Goal: Navigation & Orientation: Find specific page/section

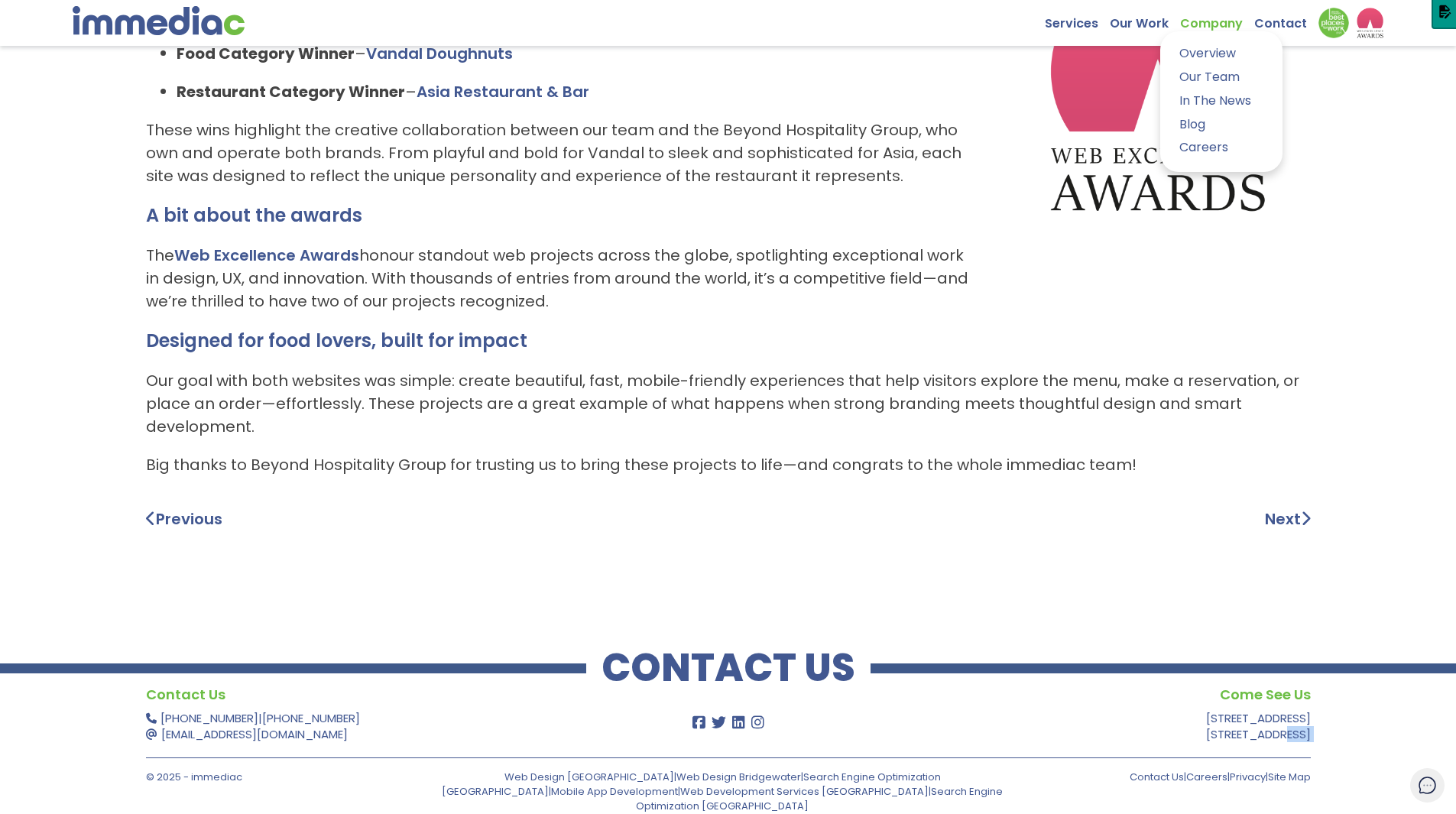
scroll to position [288, 0]
click at [1201, 74] on link "Our Team" at bounding box center [1221, 76] width 99 height 22
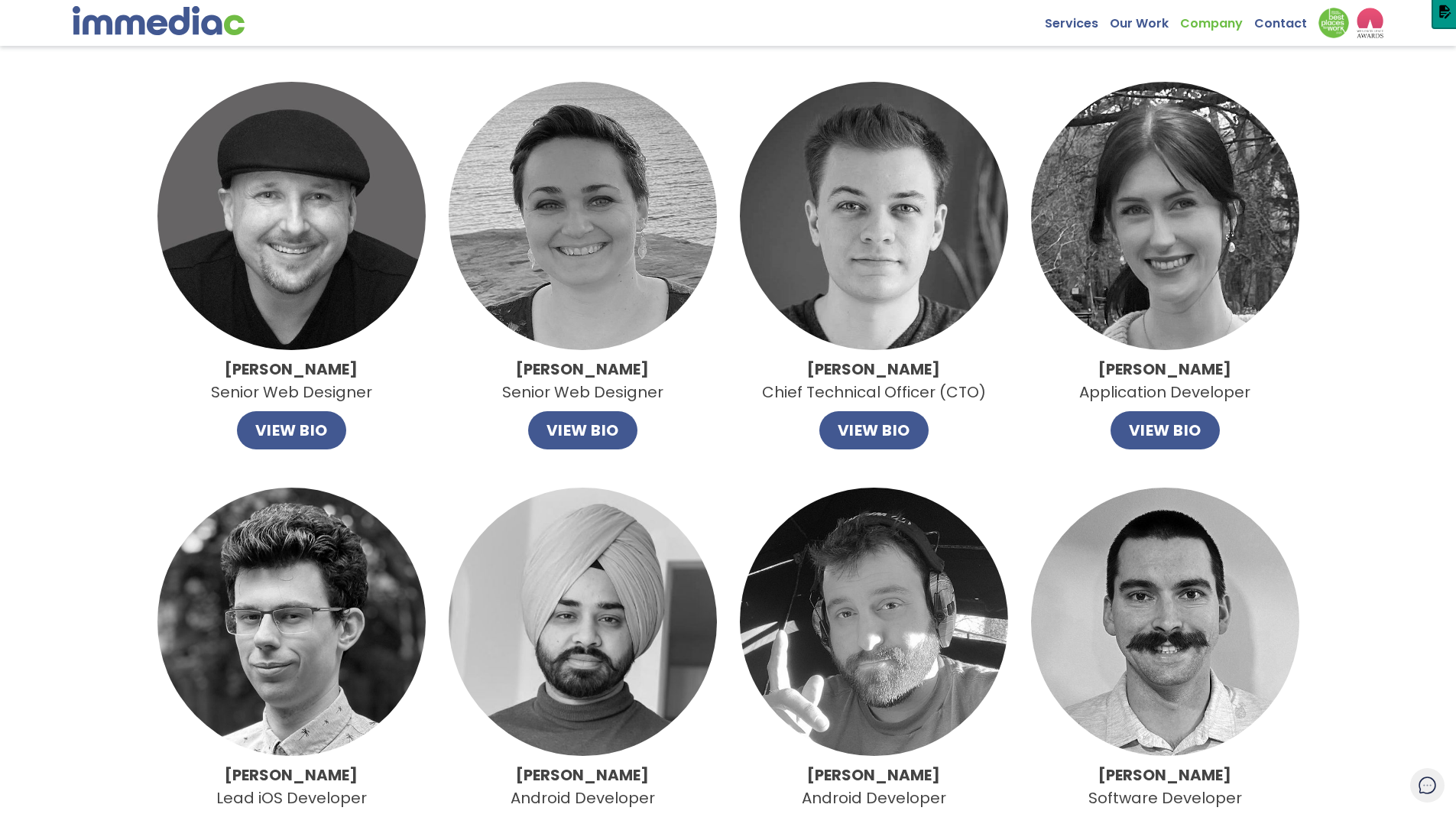
scroll to position [354, 0]
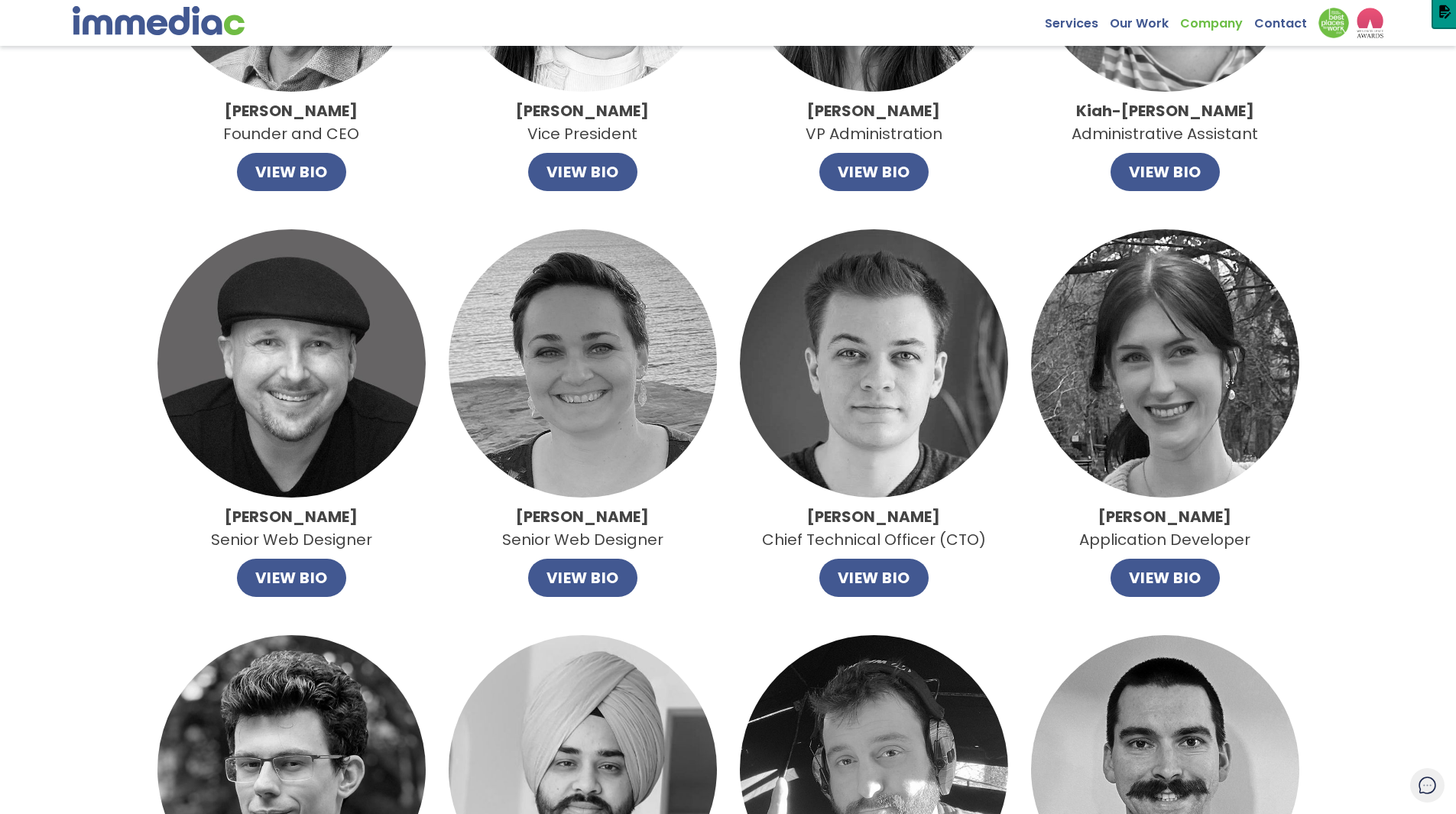
click at [146, 27] on img at bounding box center [159, 20] width 172 height 29
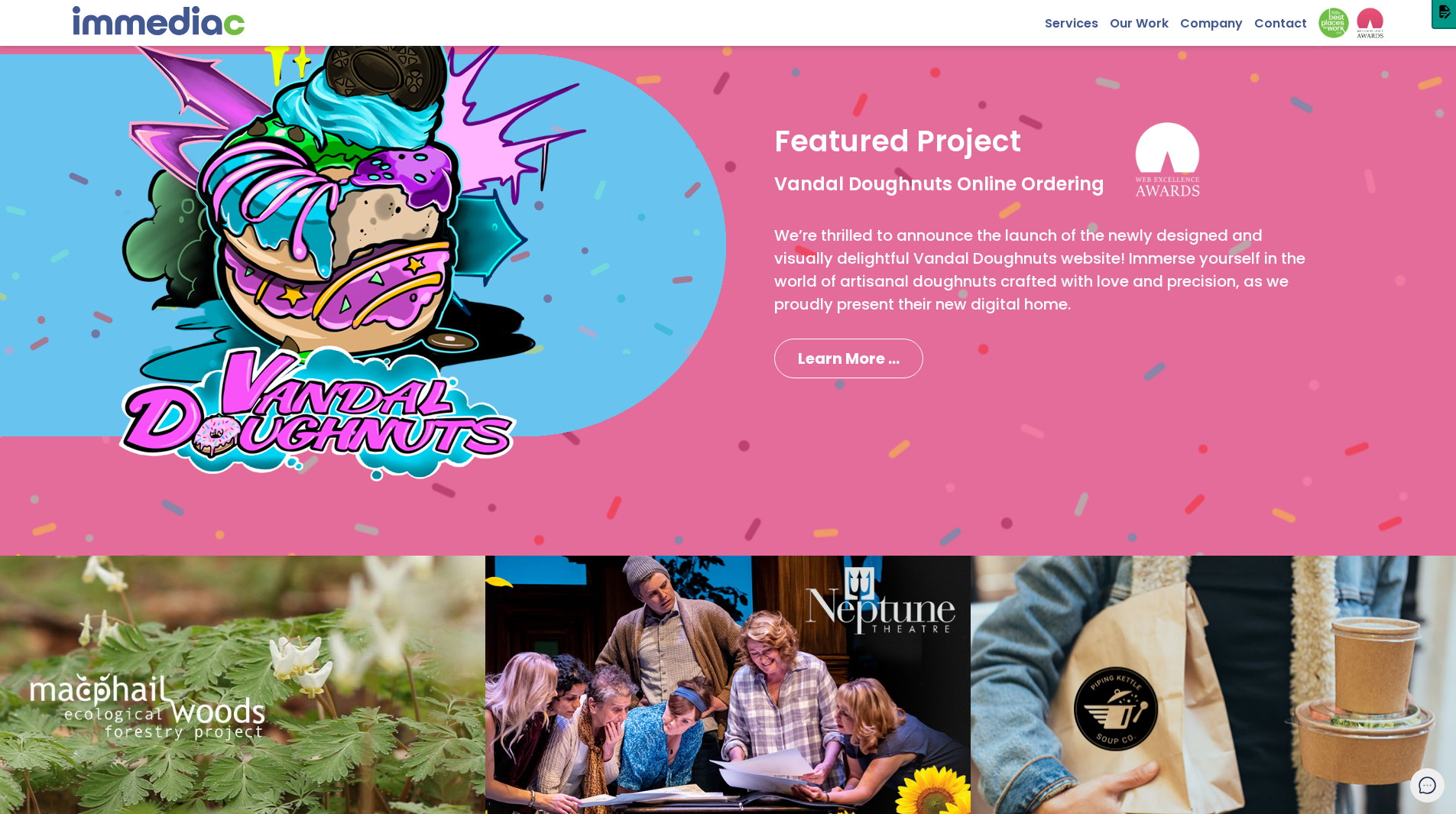
scroll to position [1218, 0]
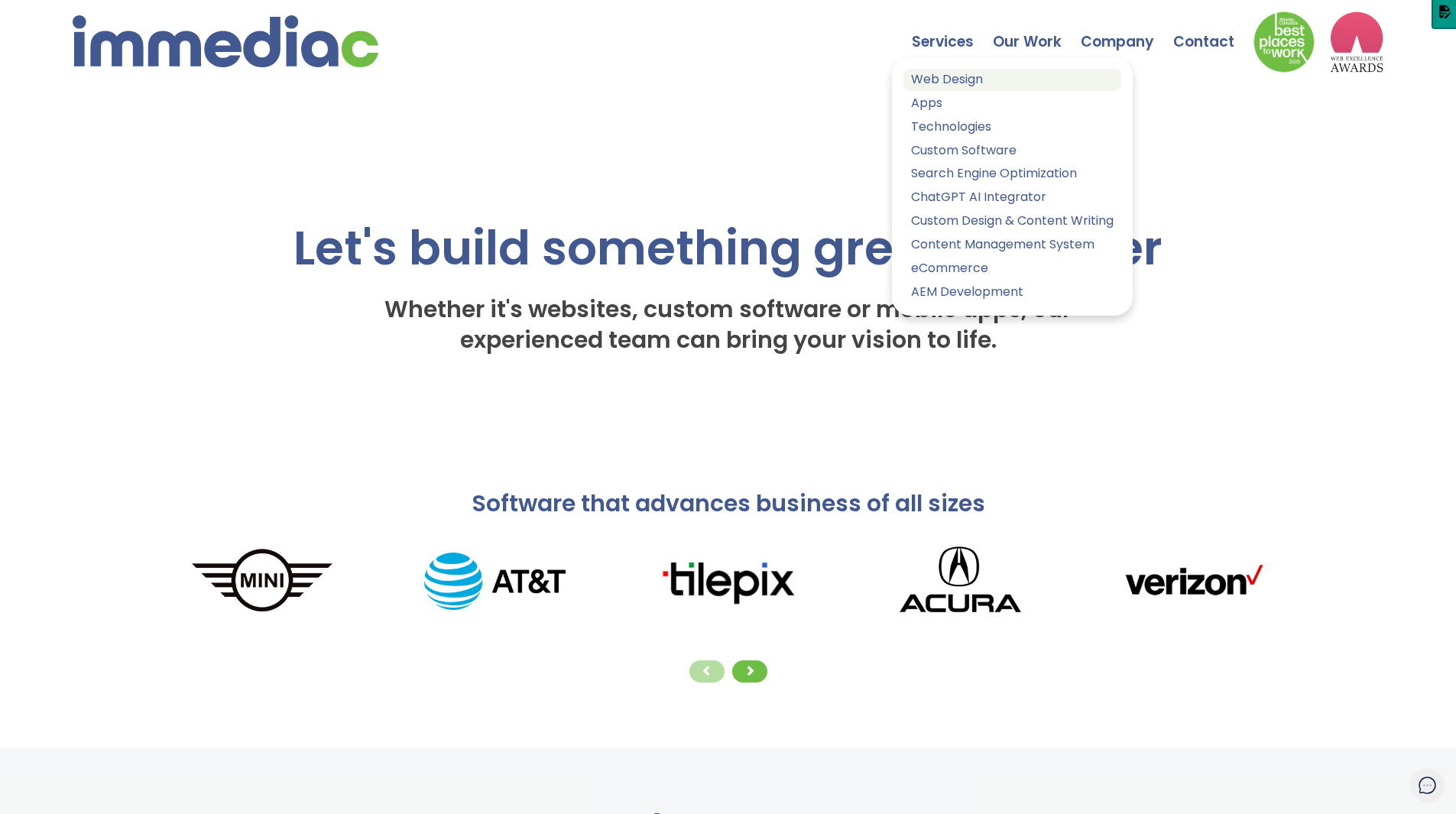
click at [935, 78] on link "Web Design" at bounding box center [1012, 79] width 218 height 22
